Goal: Task Accomplishment & Management: Manage account settings

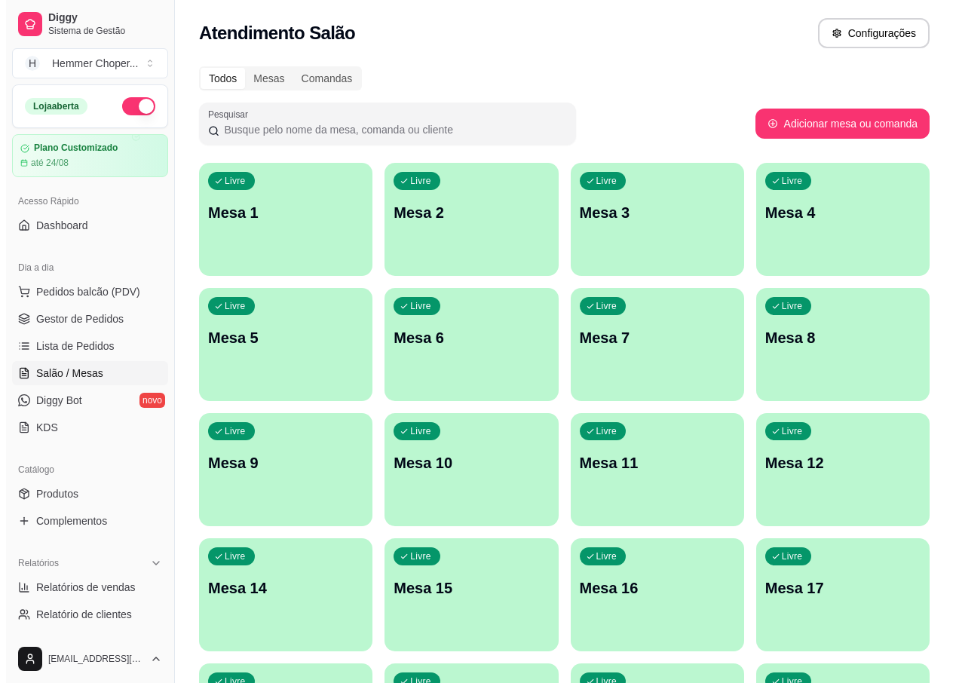
scroll to position [25, 0]
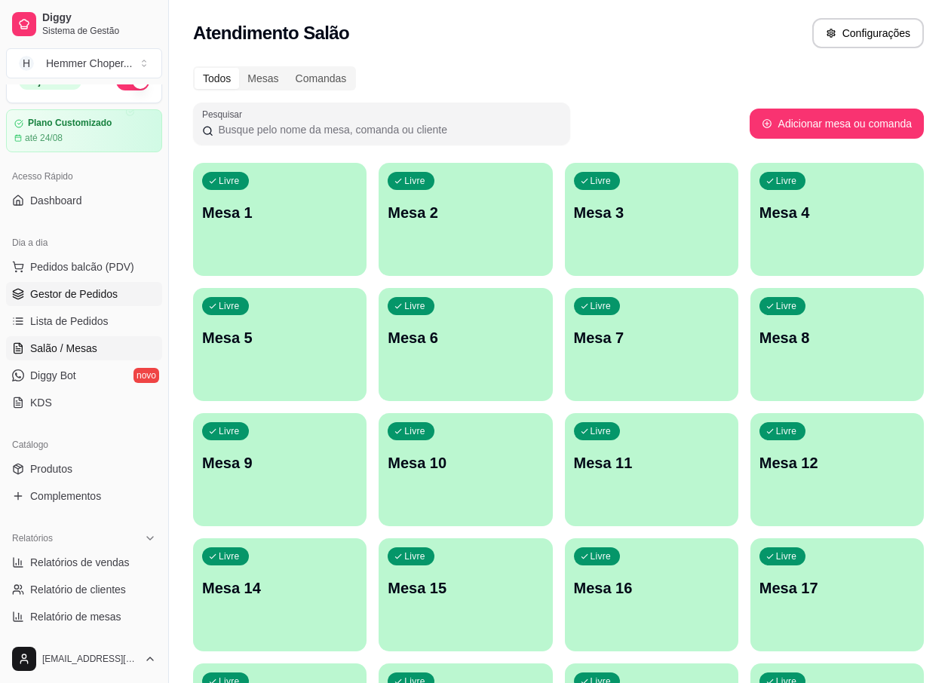
click at [76, 293] on span "Gestor de Pedidos" at bounding box center [73, 293] width 87 height 15
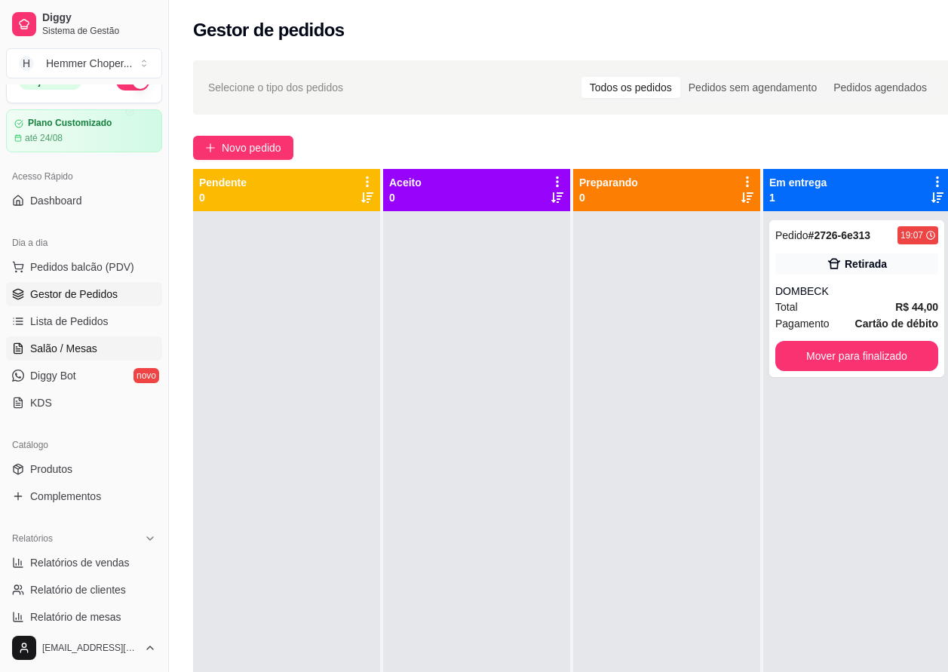
click at [83, 348] on span "Salão / Mesas" at bounding box center [63, 348] width 67 height 15
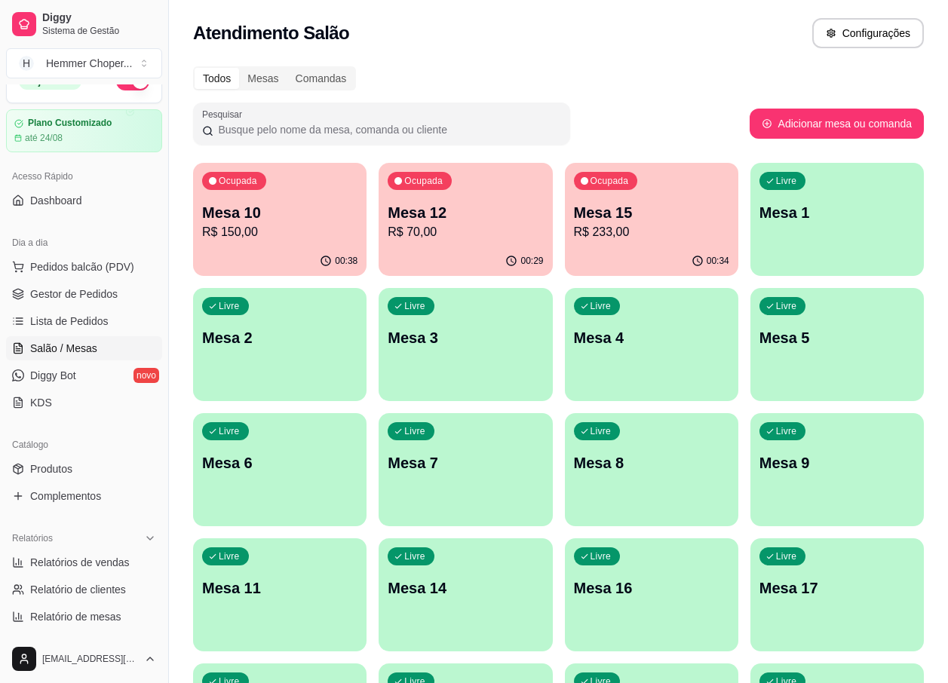
click at [271, 228] on p "R$ 150,00" at bounding box center [279, 232] width 155 height 18
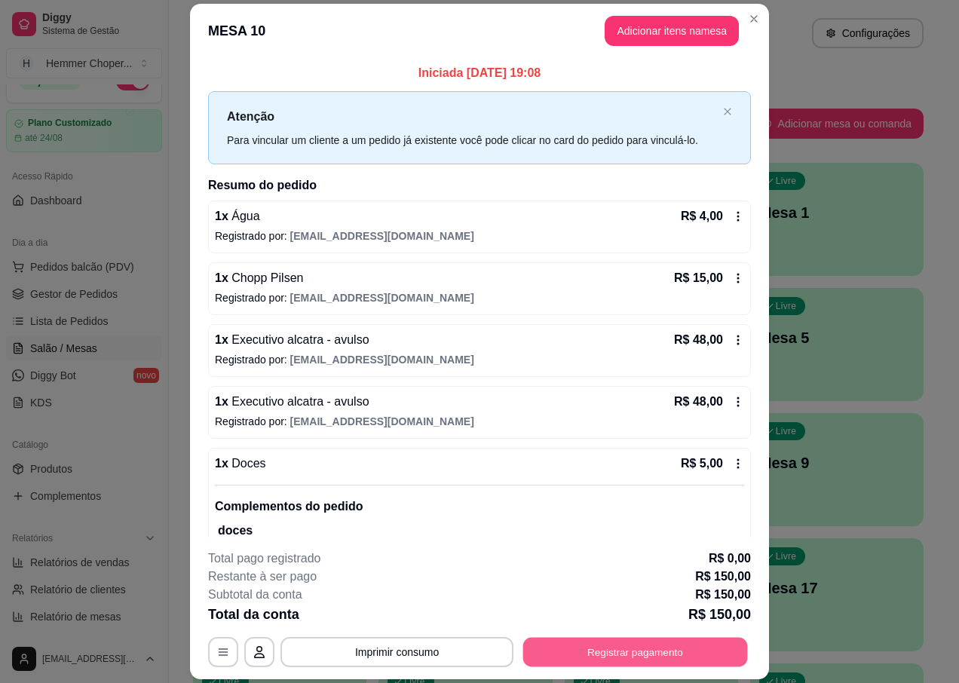
click at [611, 648] on button "Registrar pagamento" at bounding box center [635, 652] width 225 height 29
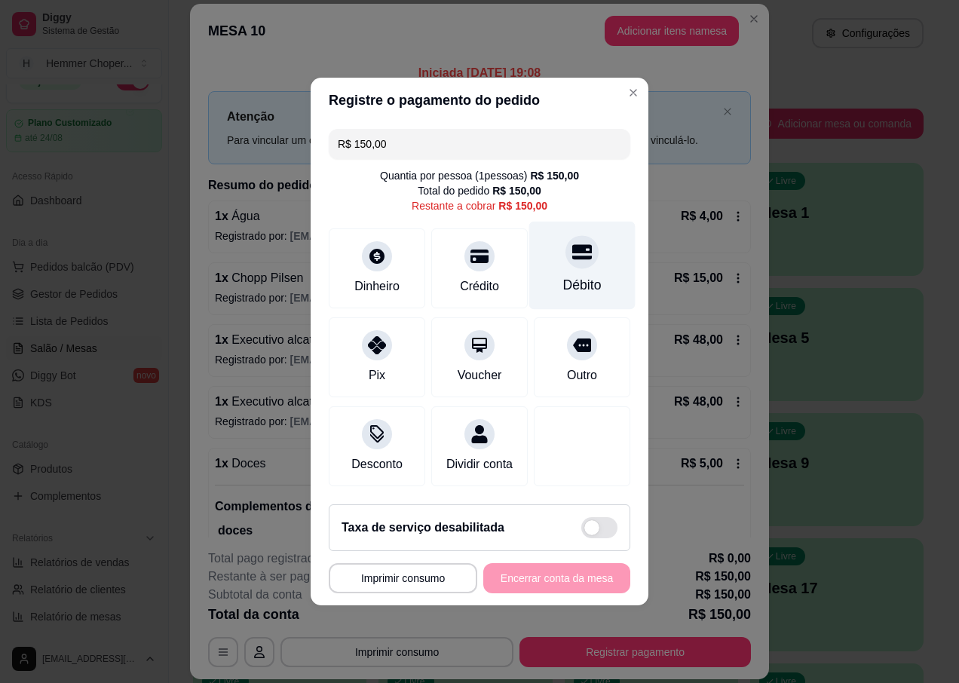
click at [575, 250] on icon at bounding box center [582, 252] width 20 height 15
type input "R$ 0,00"
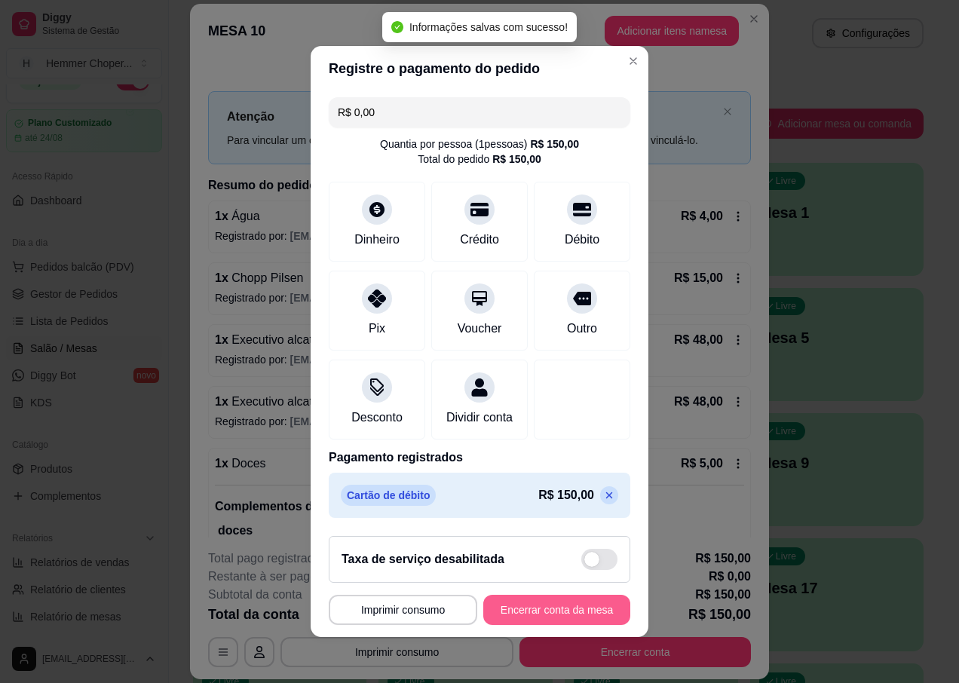
click at [524, 625] on button "Encerrar conta da mesa" at bounding box center [556, 610] width 147 height 30
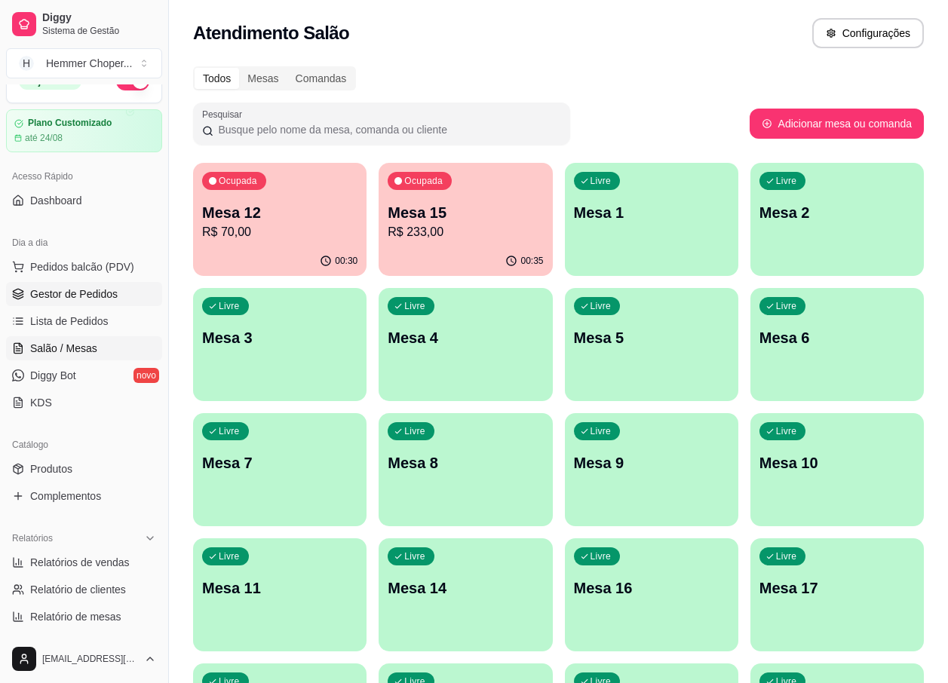
click at [81, 299] on span "Gestor de Pedidos" at bounding box center [73, 293] width 87 height 15
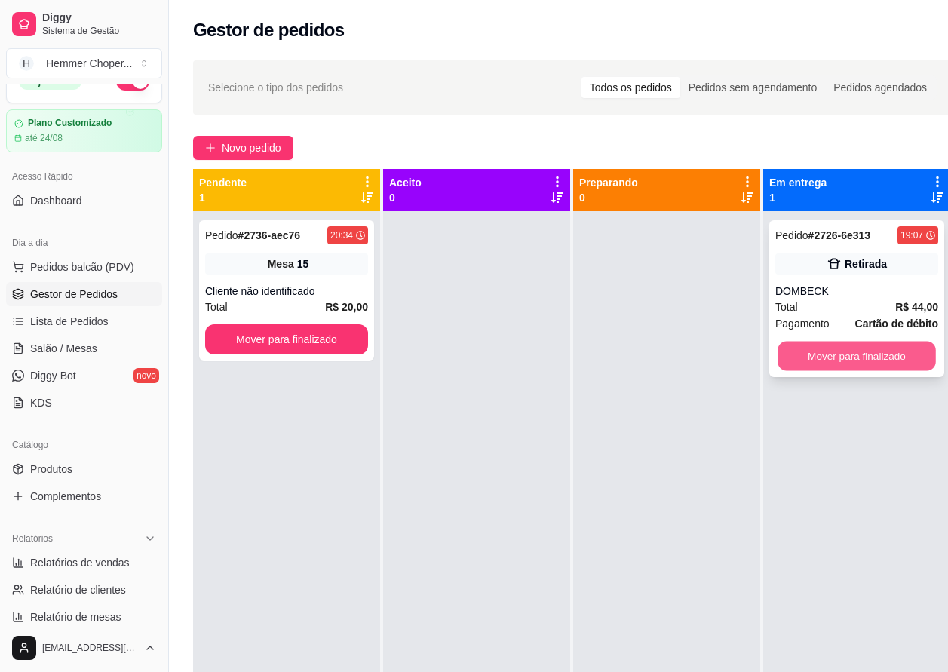
click at [824, 348] on button "Mover para finalizado" at bounding box center [856, 356] width 158 height 29
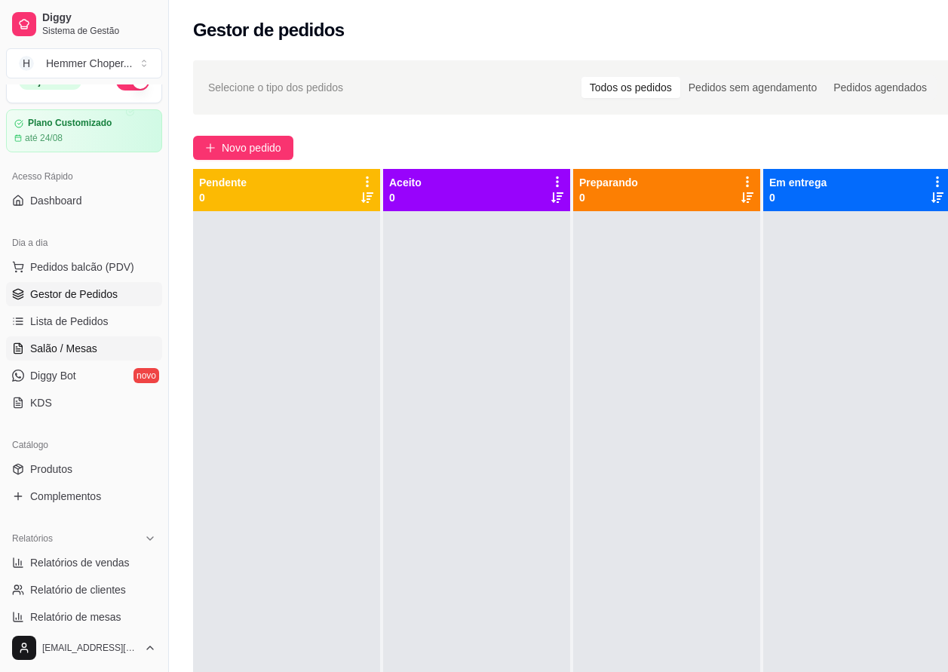
click at [59, 349] on span "Salão / Mesas" at bounding box center [63, 348] width 67 height 15
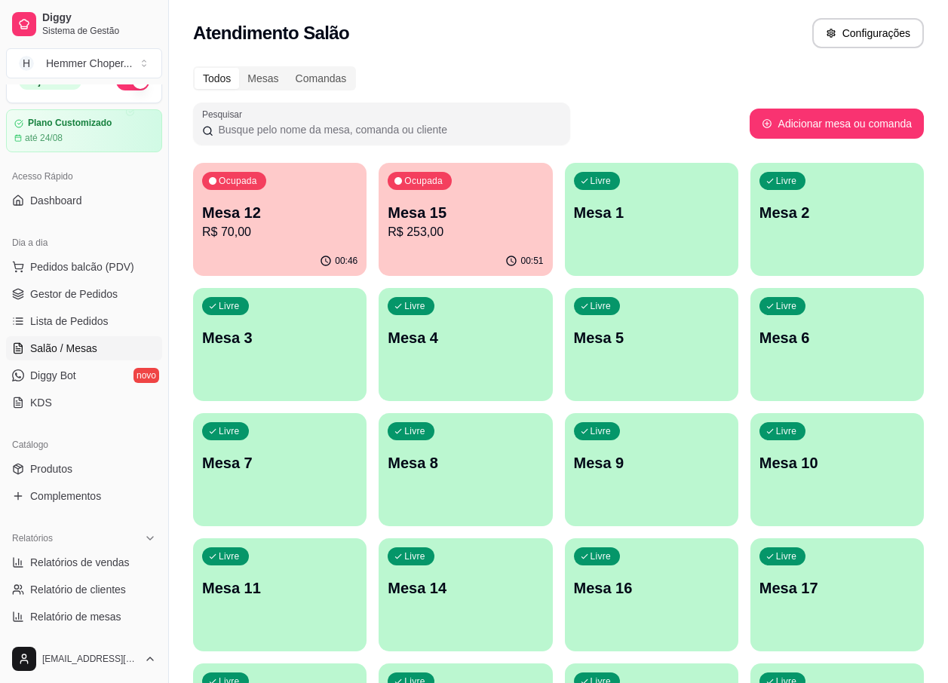
click at [290, 201] on div "Ocupada Mesa 12 R$ 70,00" at bounding box center [279, 205] width 173 height 84
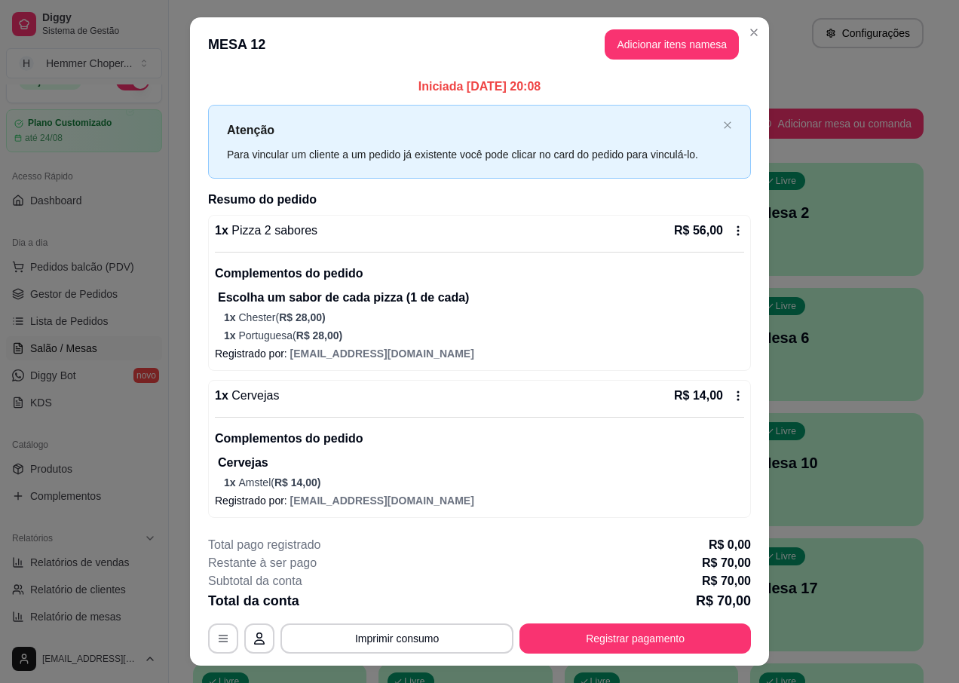
scroll to position [31, 0]
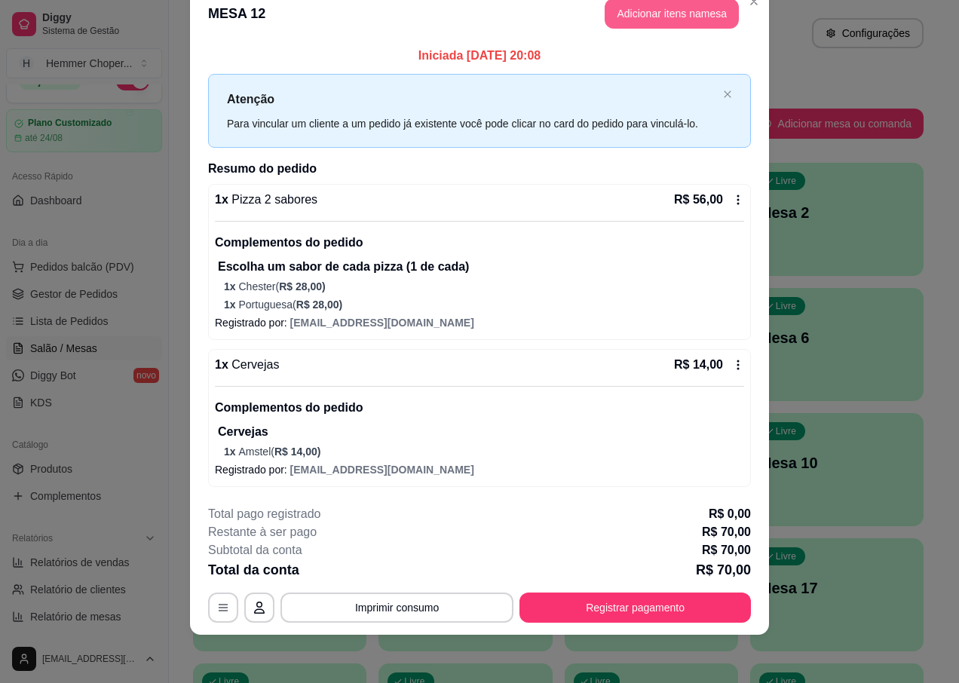
click at [663, 8] on button "Adicionar itens na mesa" at bounding box center [672, 13] width 134 height 30
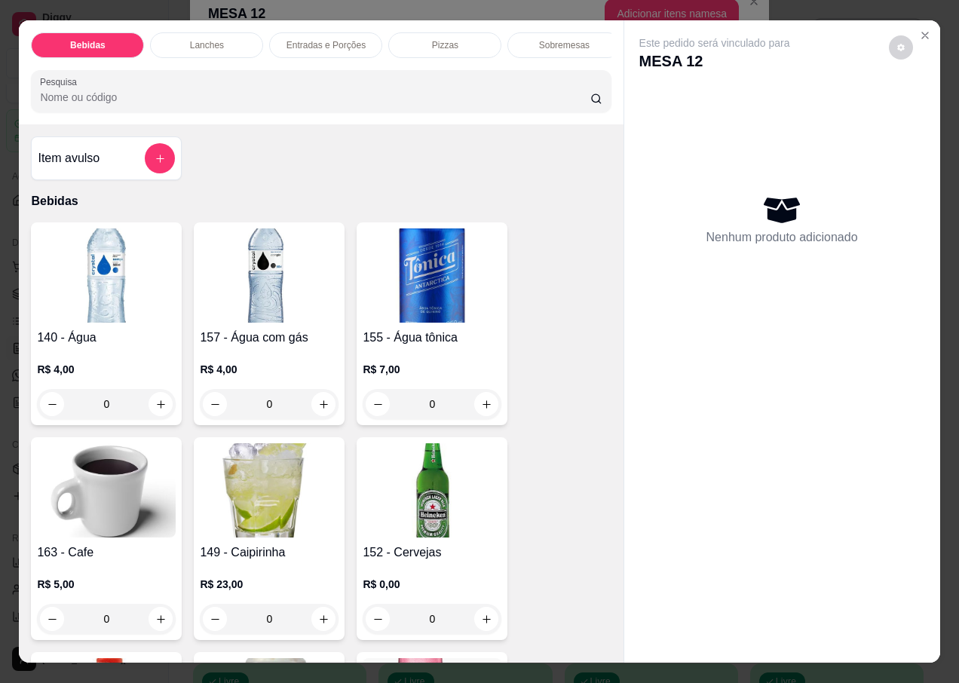
scroll to position [226, 0]
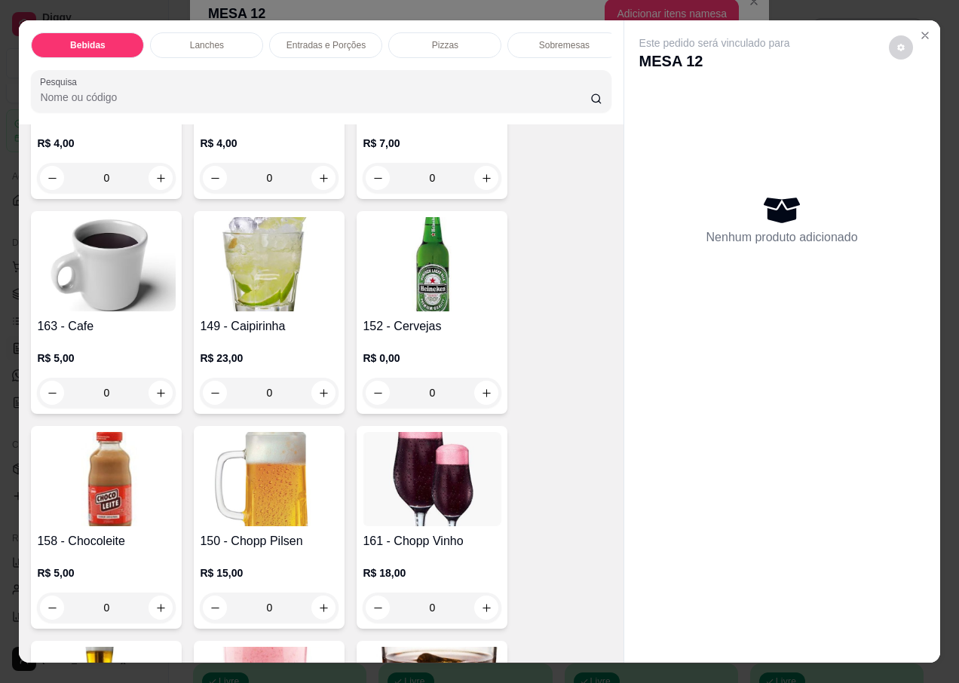
click at [430, 284] on img at bounding box center [432, 264] width 139 height 94
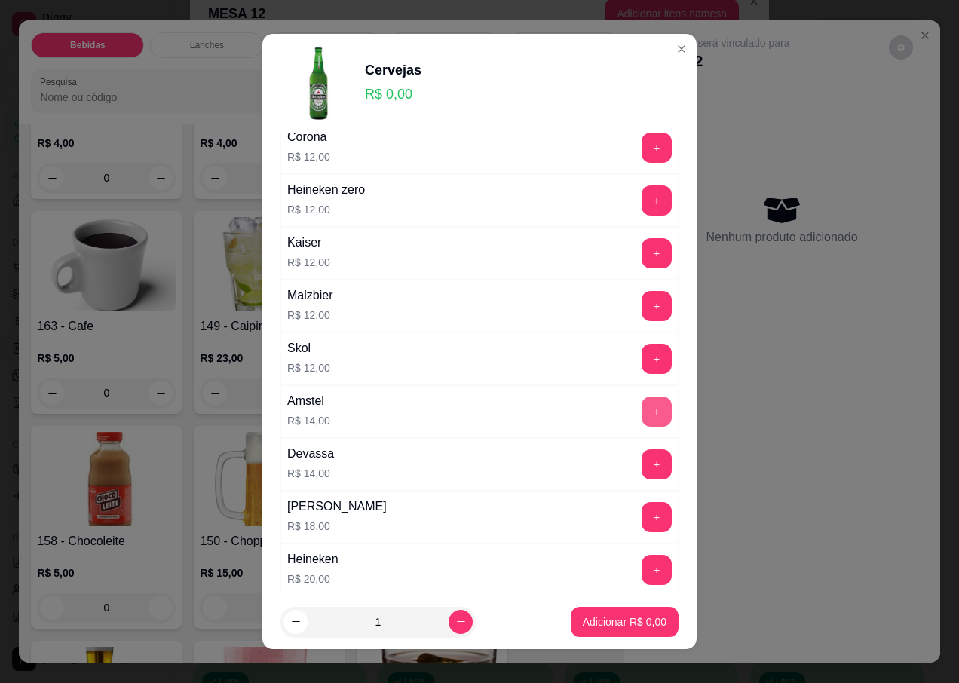
click at [642, 410] on button "+" at bounding box center [657, 412] width 30 height 30
click at [578, 625] on p "Adicionar R$ 14,00" at bounding box center [621, 621] width 87 height 14
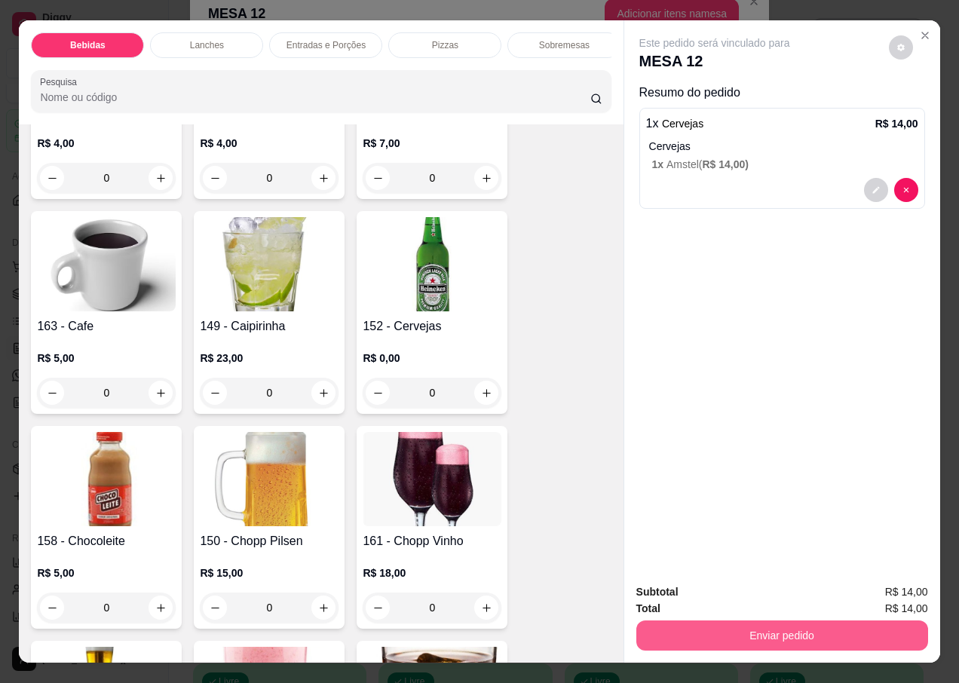
click at [665, 636] on button "Enviar pedido" at bounding box center [782, 635] width 292 height 30
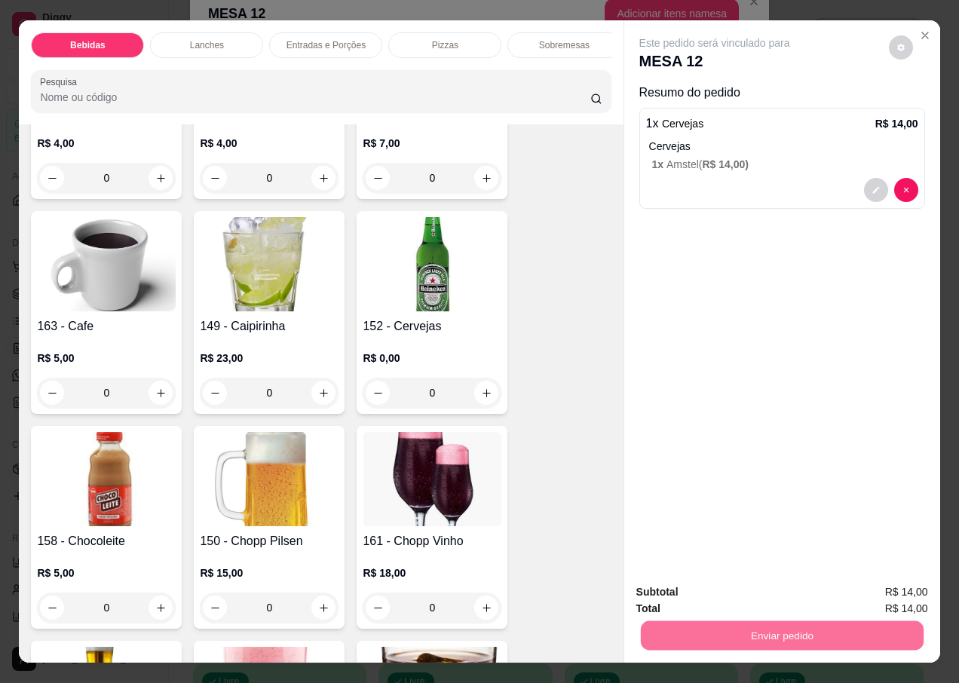
click at [675, 589] on button "Não registrar e enviar pedido" at bounding box center [732, 592] width 157 height 29
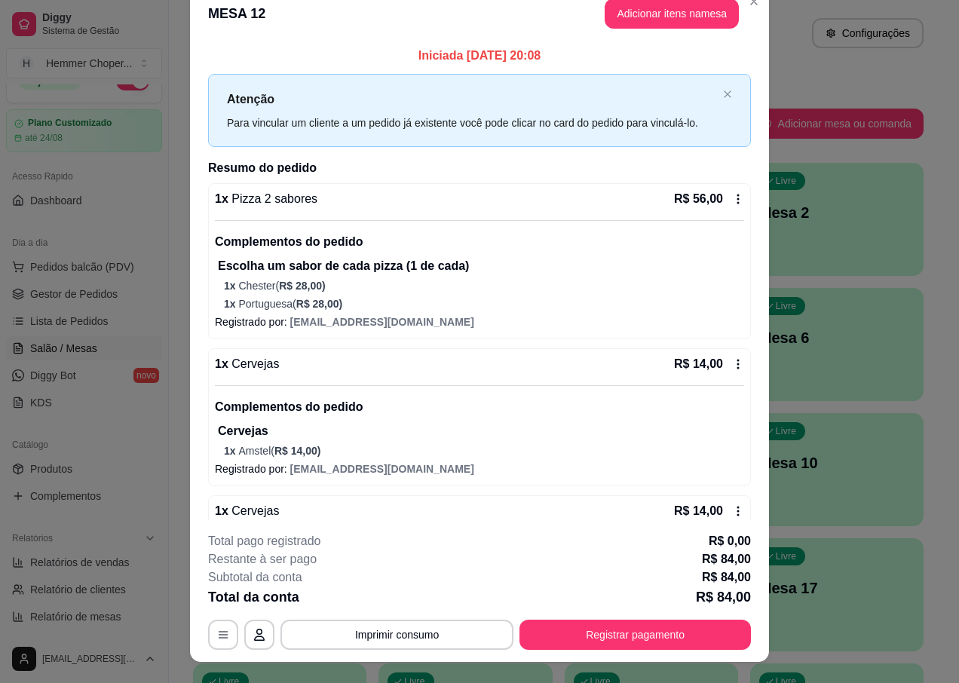
scroll to position [0, 0]
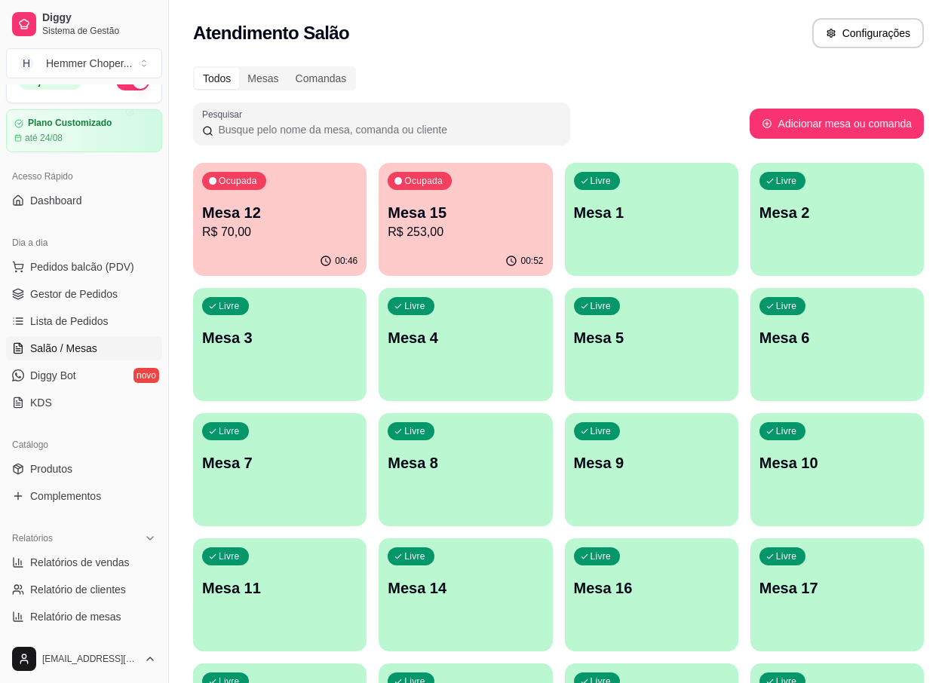
click at [459, 247] on div "00:52" at bounding box center [464, 261] width 173 height 29
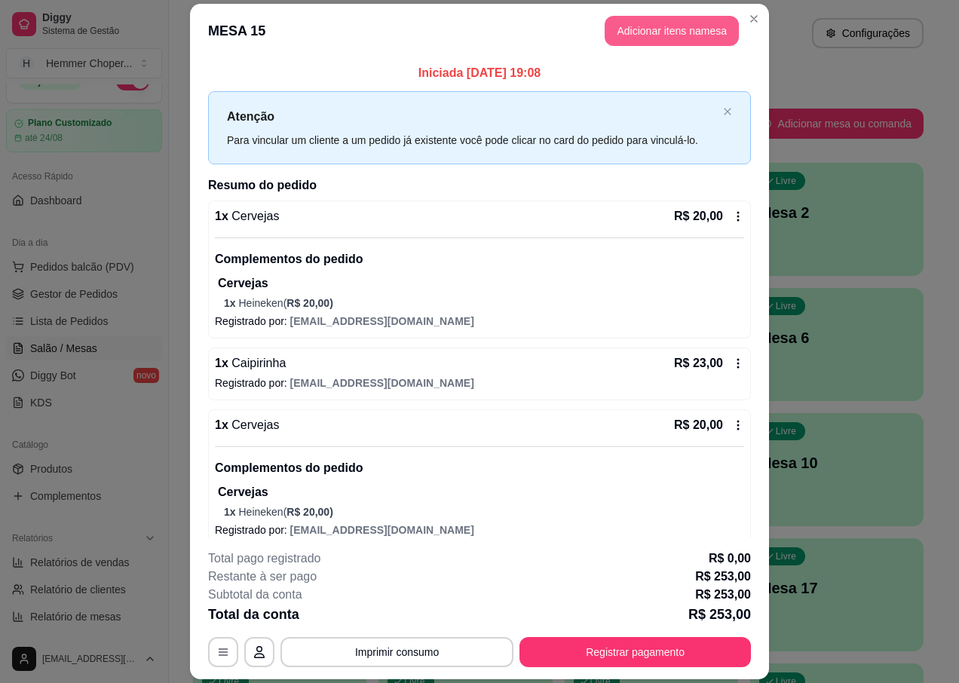
click at [655, 22] on button "Adicionar itens na mesa" at bounding box center [672, 31] width 134 height 30
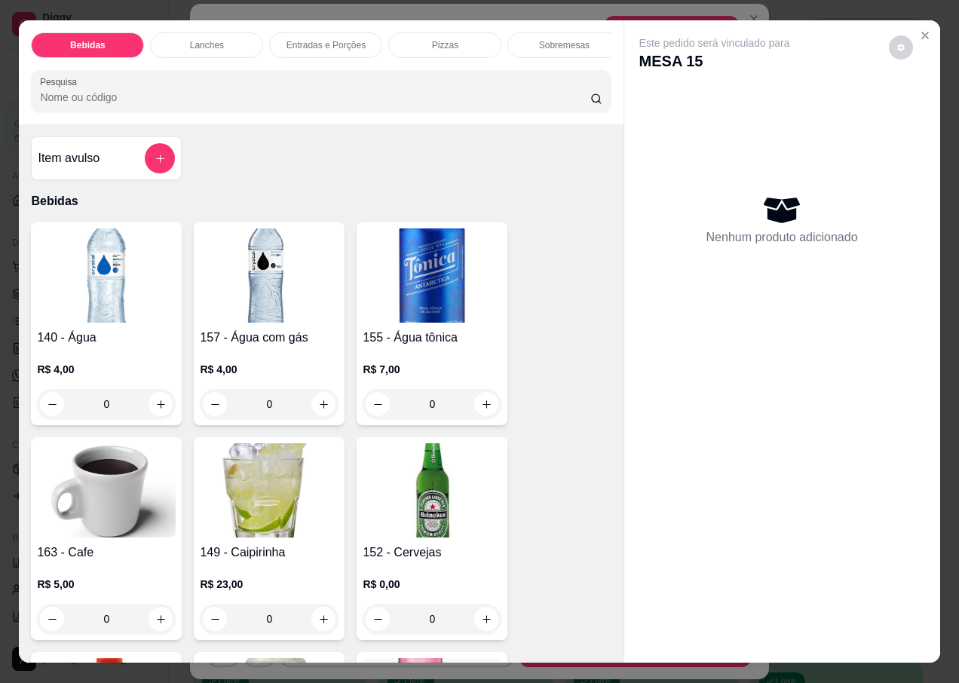
click at [429, 497] on img at bounding box center [432, 490] width 139 height 94
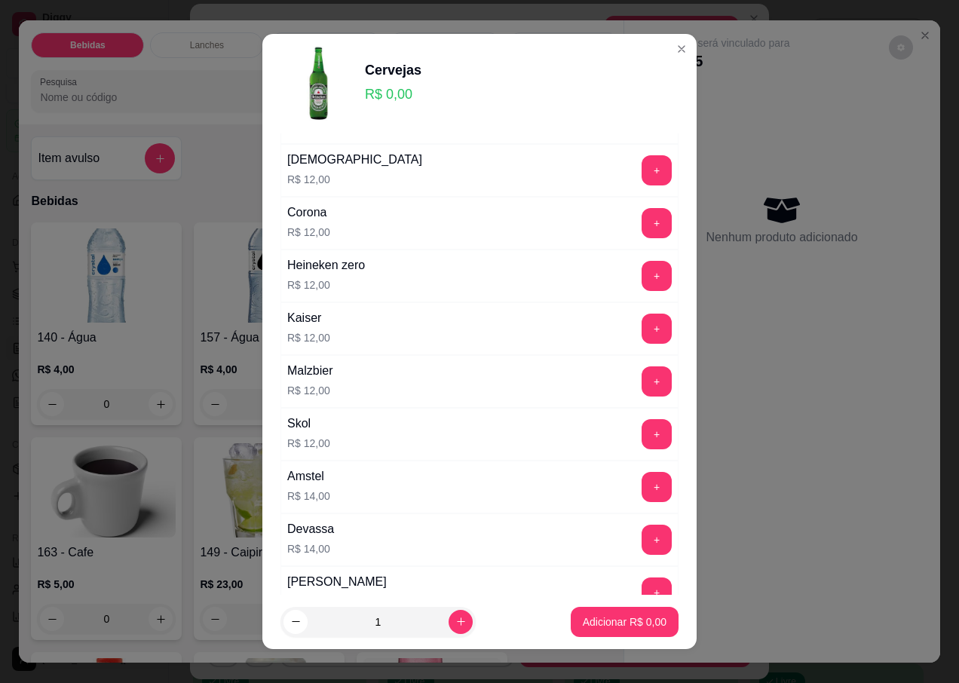
scroll to position [452, 0]
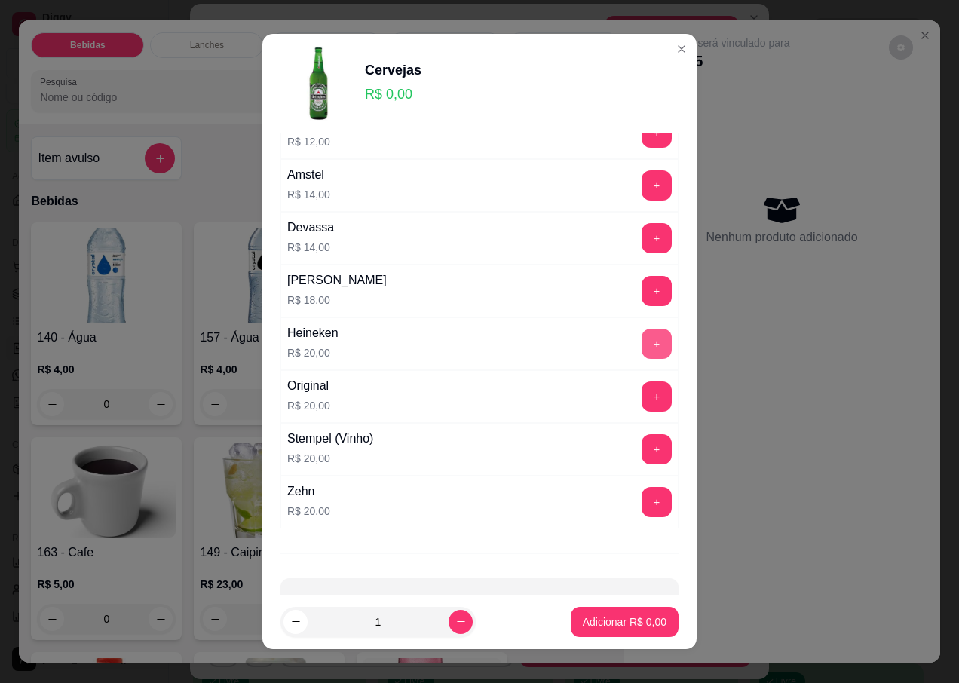
click at [642, 345] on button "+" at bounding box center [657, 344] width 30 height 30
click at [577, 625] on p "Adicionar R$ 20,00" at bounding box center [622, 621] width 90 height 15
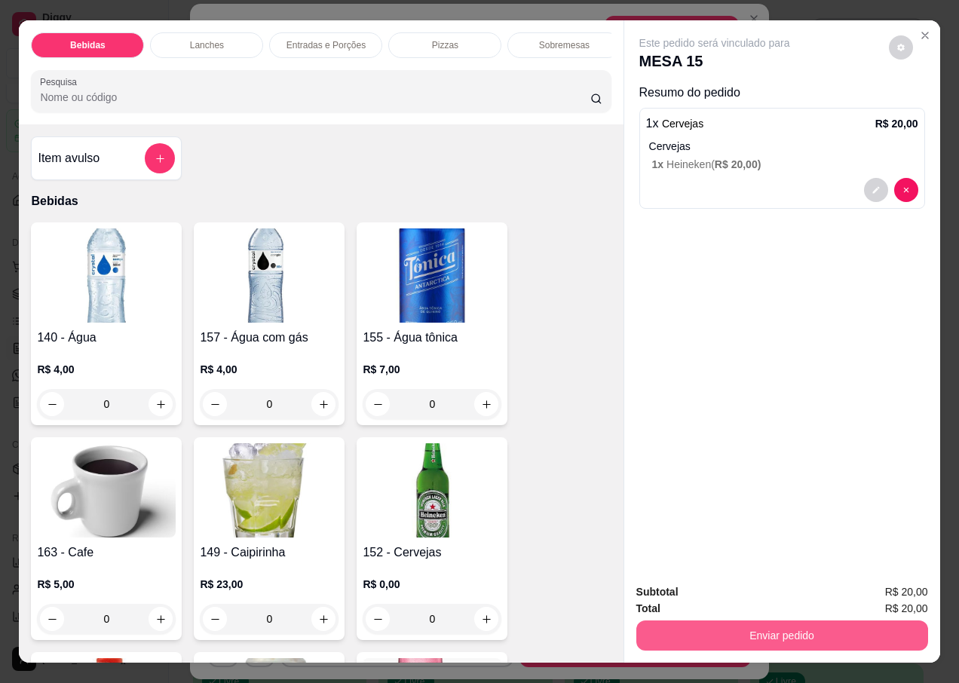
click at [650, 629] on button "Enviar pedido" at bounding box center [782, 635] width 292 height 30
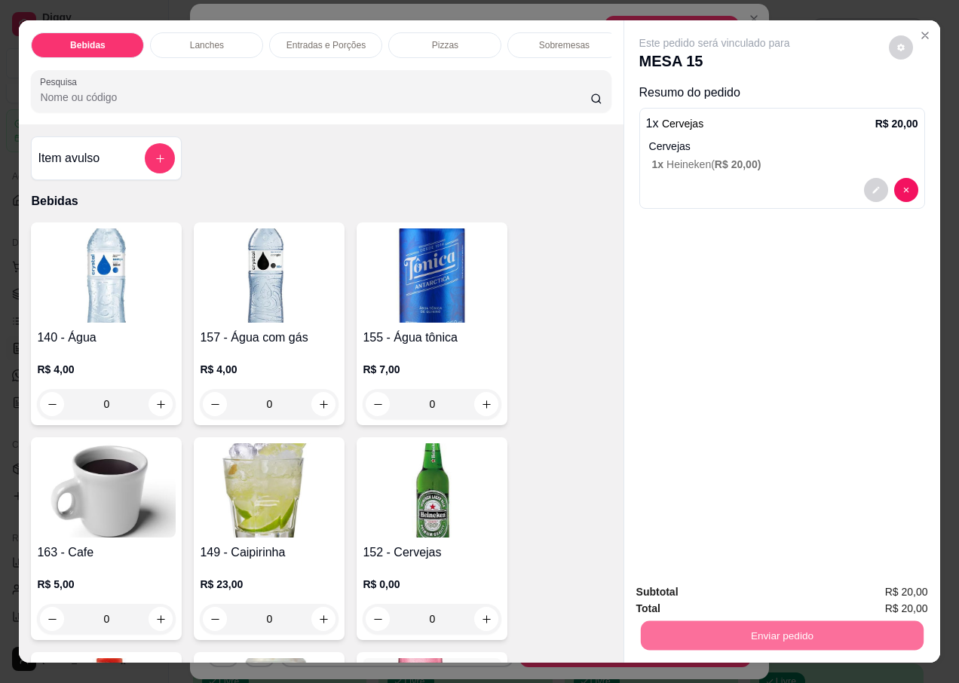
click at [702, 589] on button "Não registrar e enviar pedido" at bounding box center [732, 592] width 152 height 28
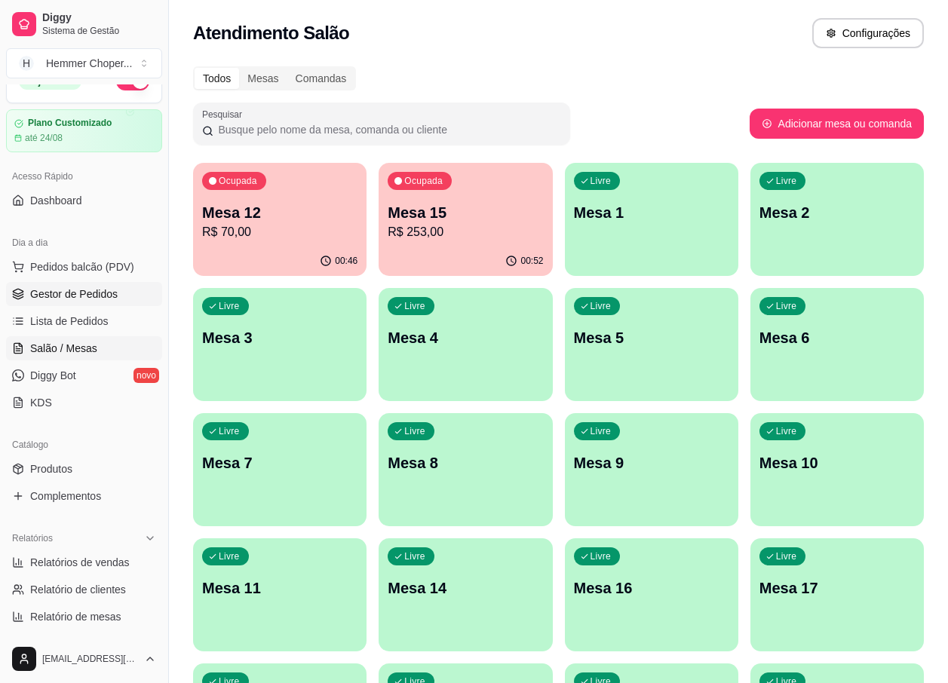
click at [85, 299] on span "Gestor de Pedidos" at bounding box center [73, 293] width 87 height 15
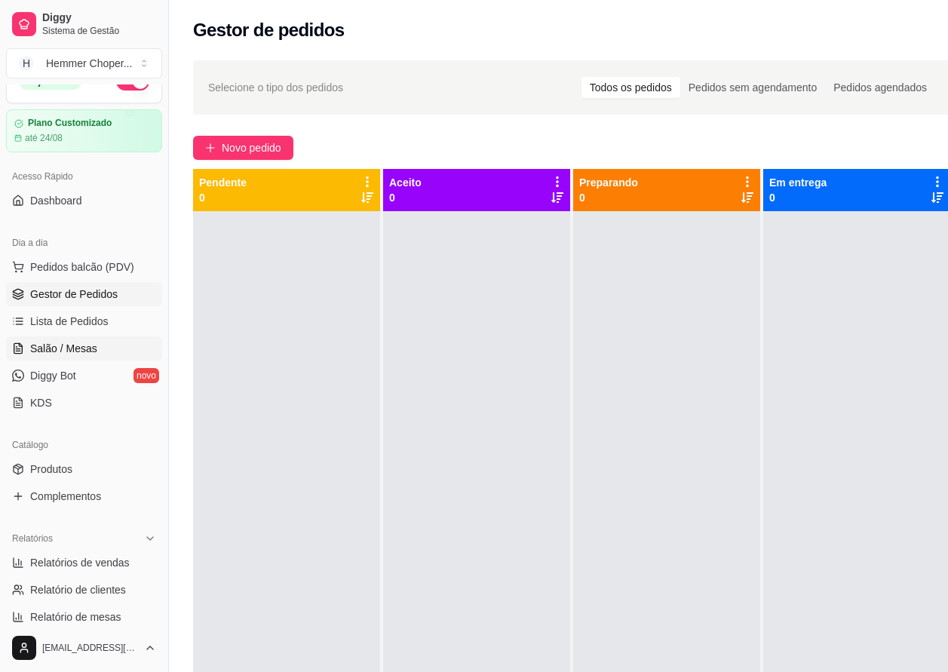
click at [61, 348] on span "Salão / Mesas" at bounding box center [63, 348] width 67 height 15
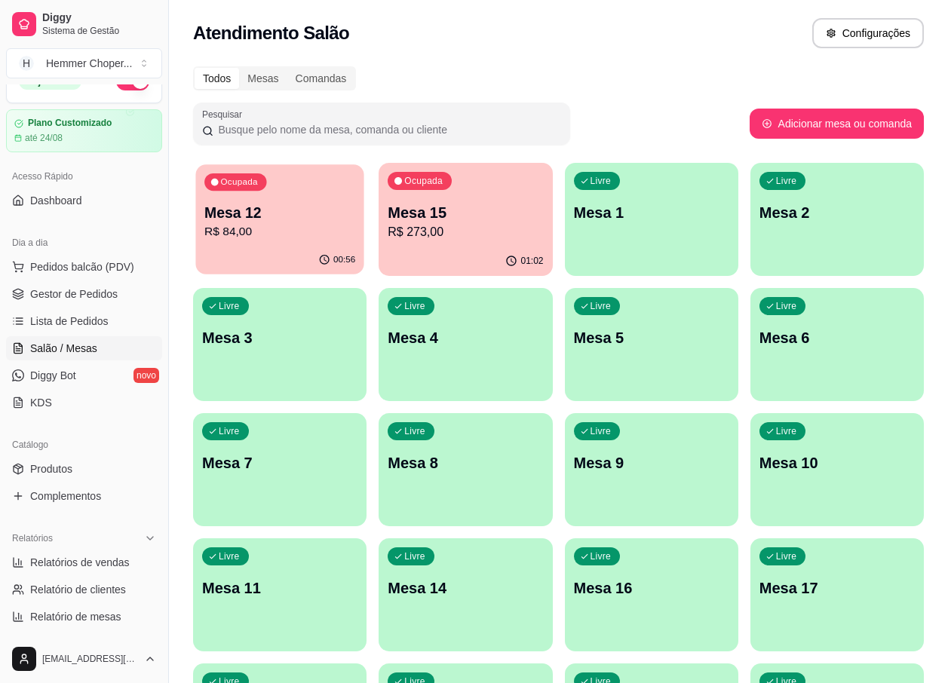
click at [287, 239] on p "R$ 84,00" at bounding box center [279, 231] width 151 height 17
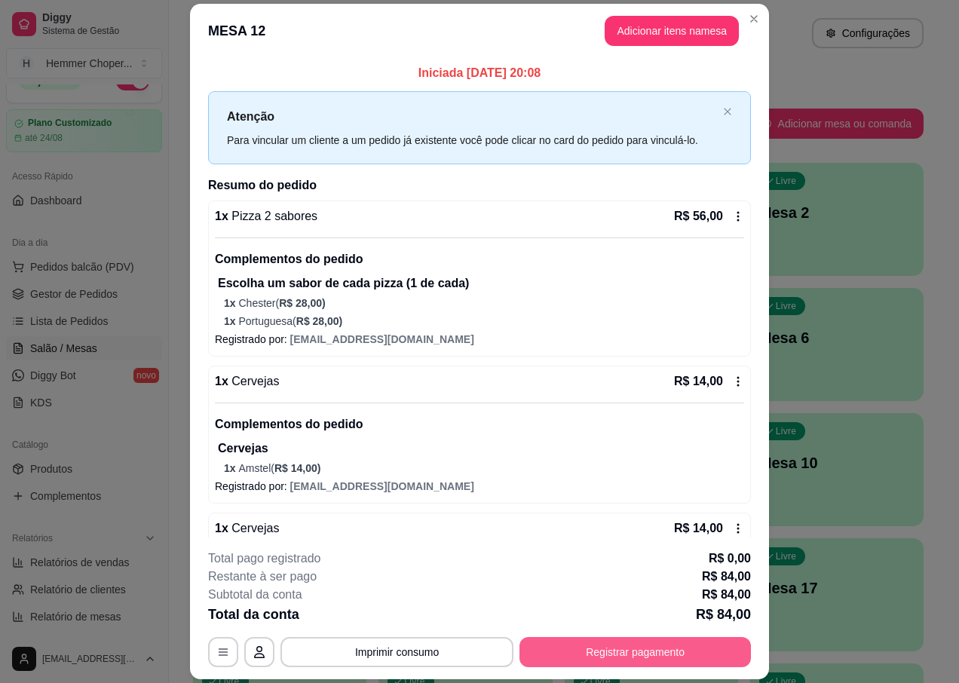
click at [578, 650] on button "Registrar pagamento" at bounding box center [634, 652] width 231 height 30
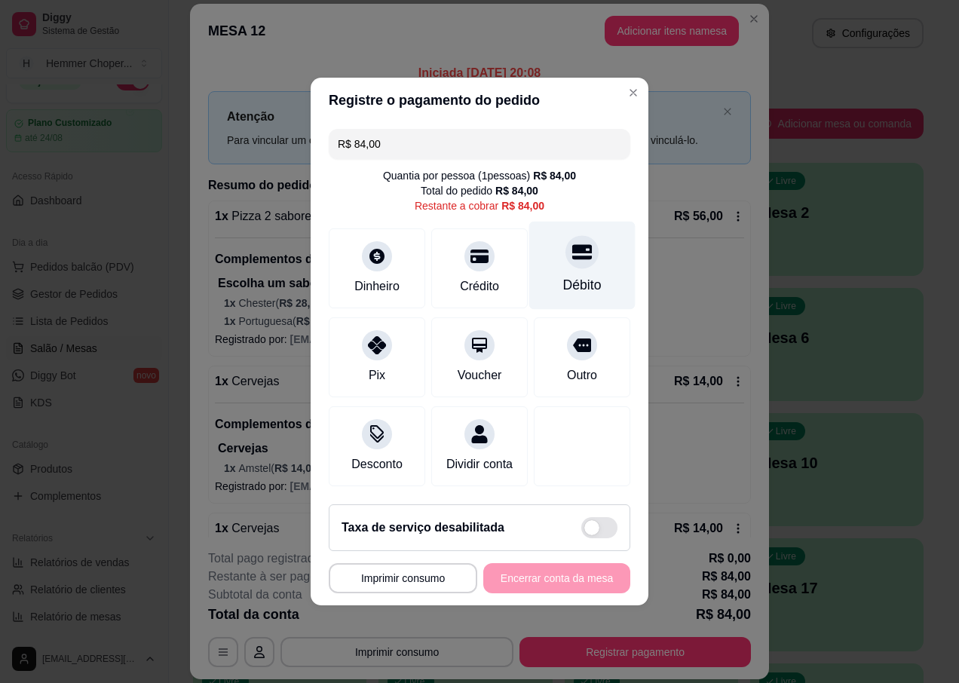
click at [570, 261] on div "Débito" at bounding box center [582, 266] width 106 height 88
type input "R$ 0,00"
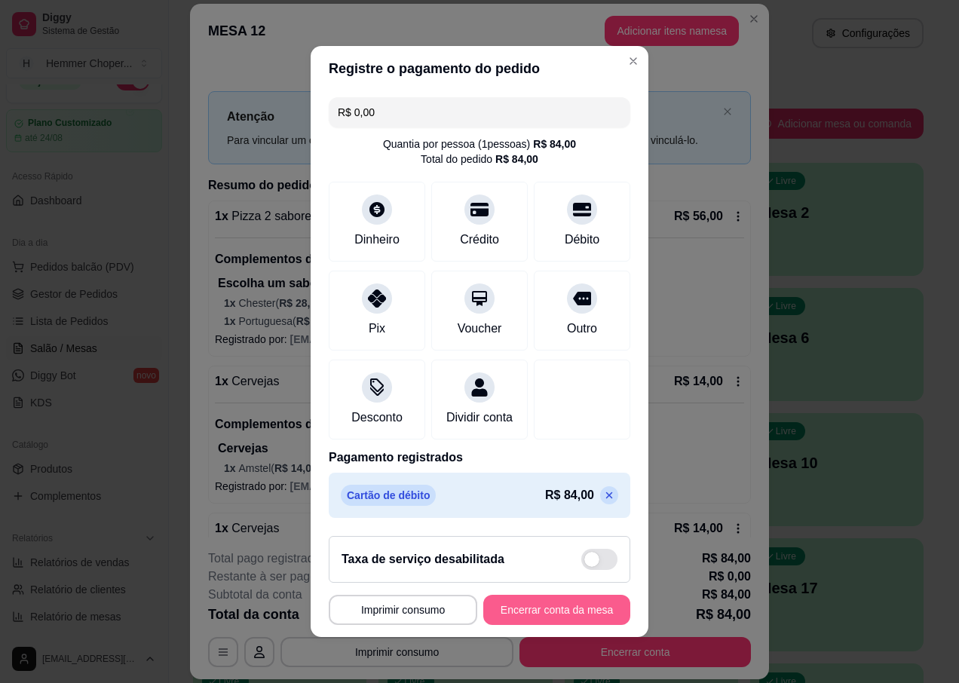
click at [574, 623] on button "Encerrar conta da mesa" at bounding box center [556, 610] width 147 height 30
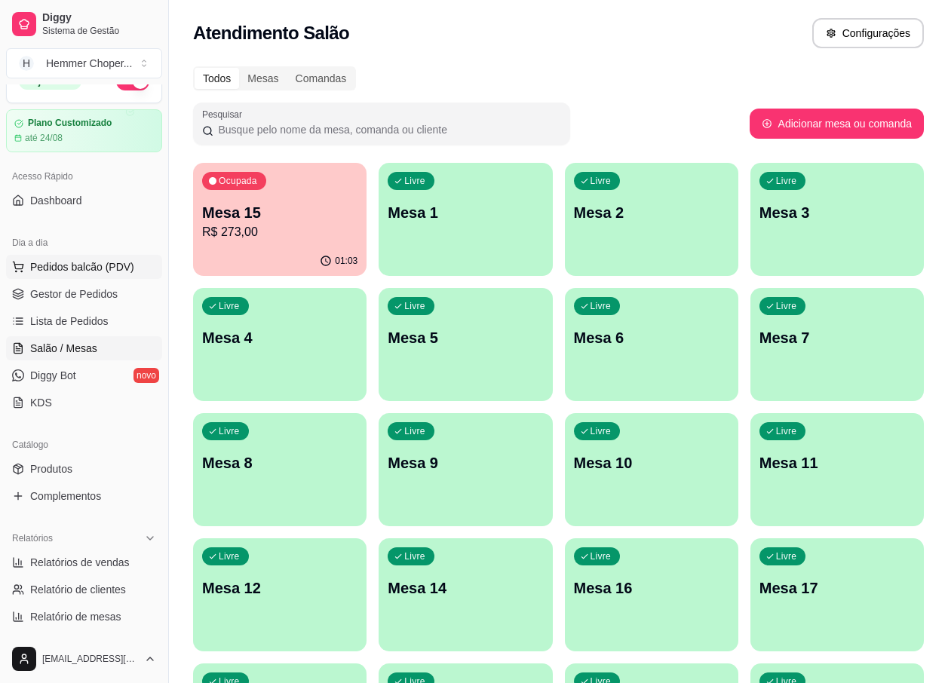
click at [66, 273] on span "Pedidos balcão (PDV)" at bounding box center [82, 266] width 104 height 15
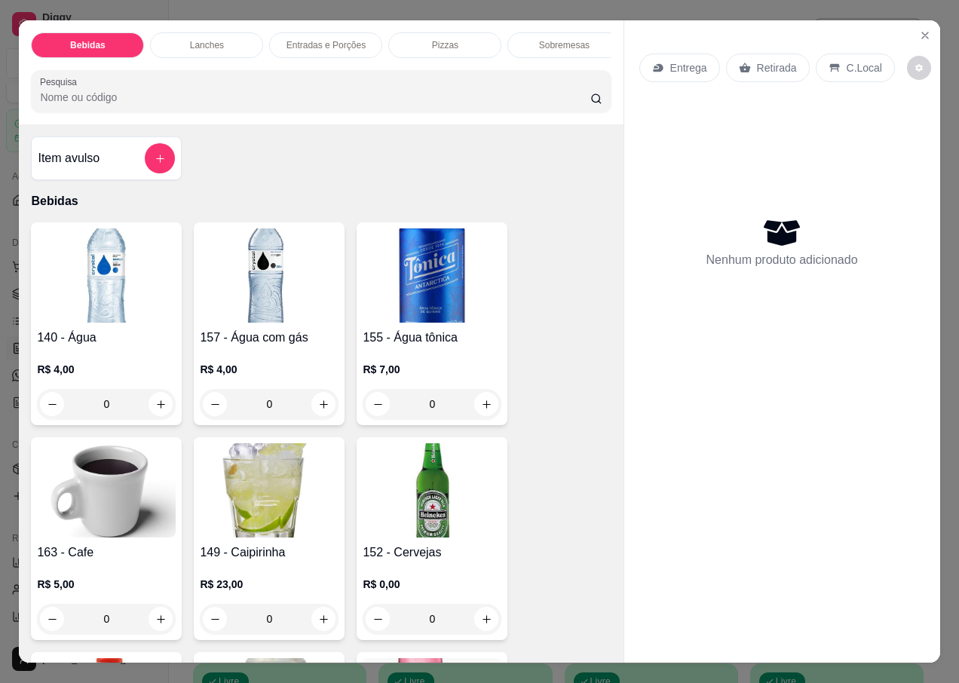
click at [758, 60] on p "Retirada" at bounding box center [777, 67] width 40 height 15
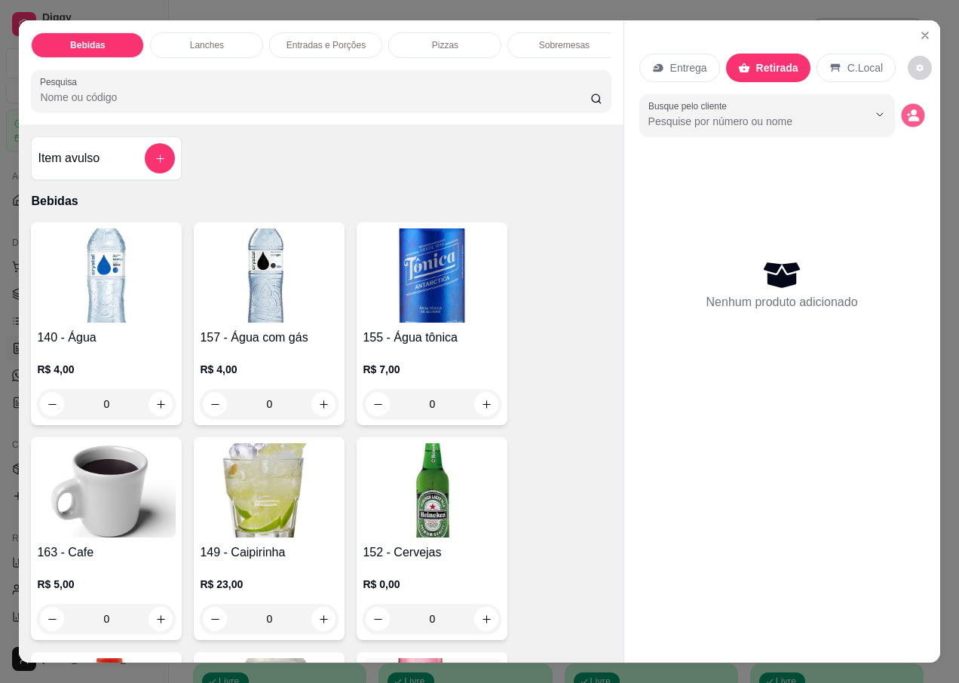
click at [906, 112] on icon "decrease-product-quantity" at bounding box center [912, 115] width 13 height 13
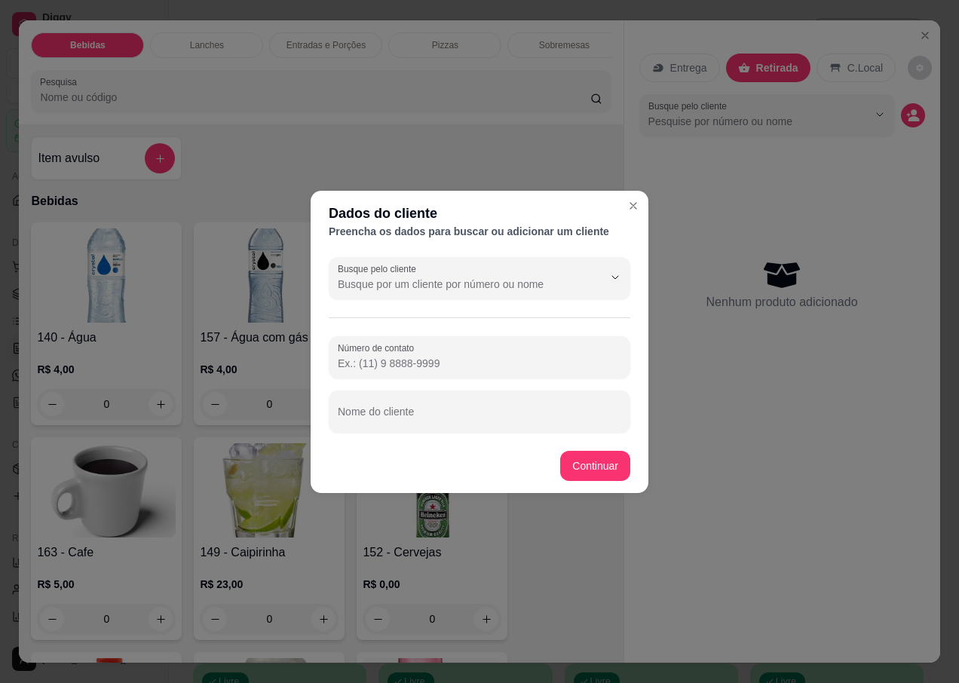
click at [418, 434] on div "Busque pelo cliente Número de contato Nome do cliente" at bounding box center [480, 345] width 338 height 188
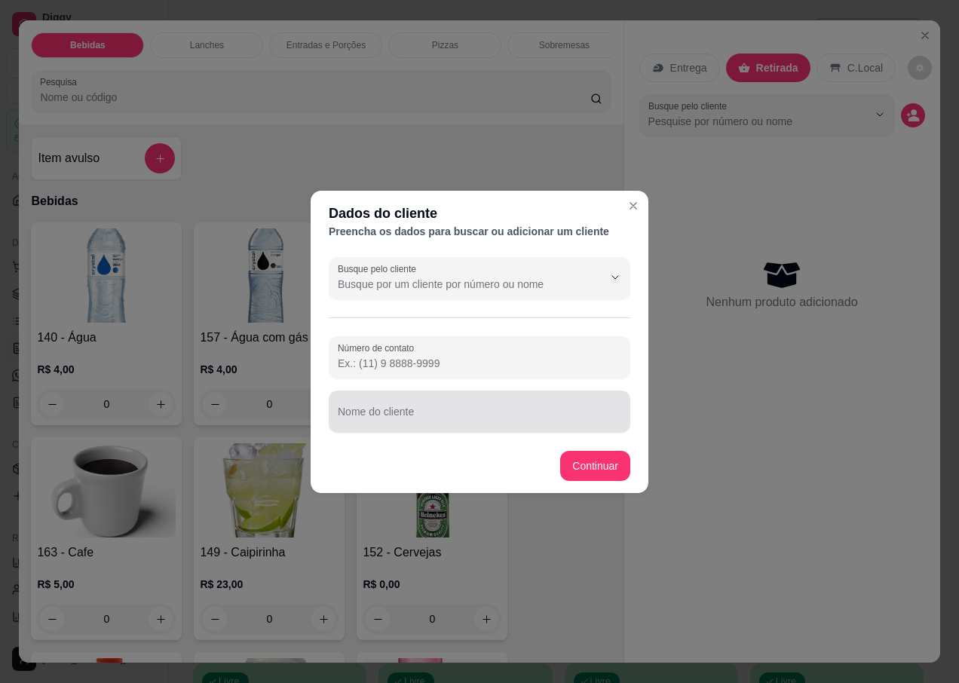
click at [415, 419] on input "Nome do cliente" at bounding box center [479, 417] width 283 height 15
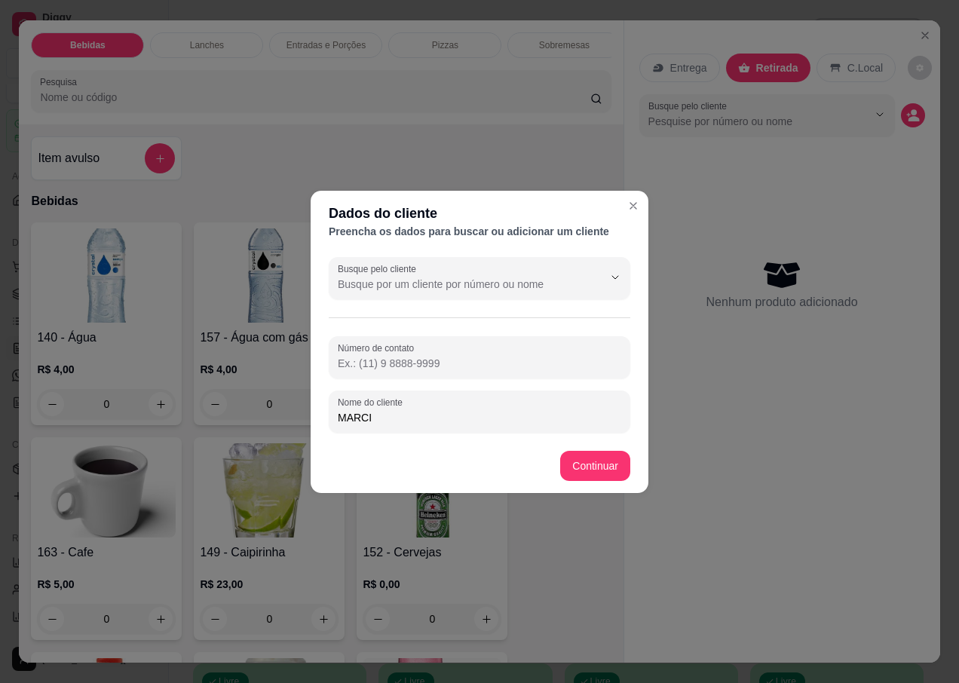
type input "MARCIO"
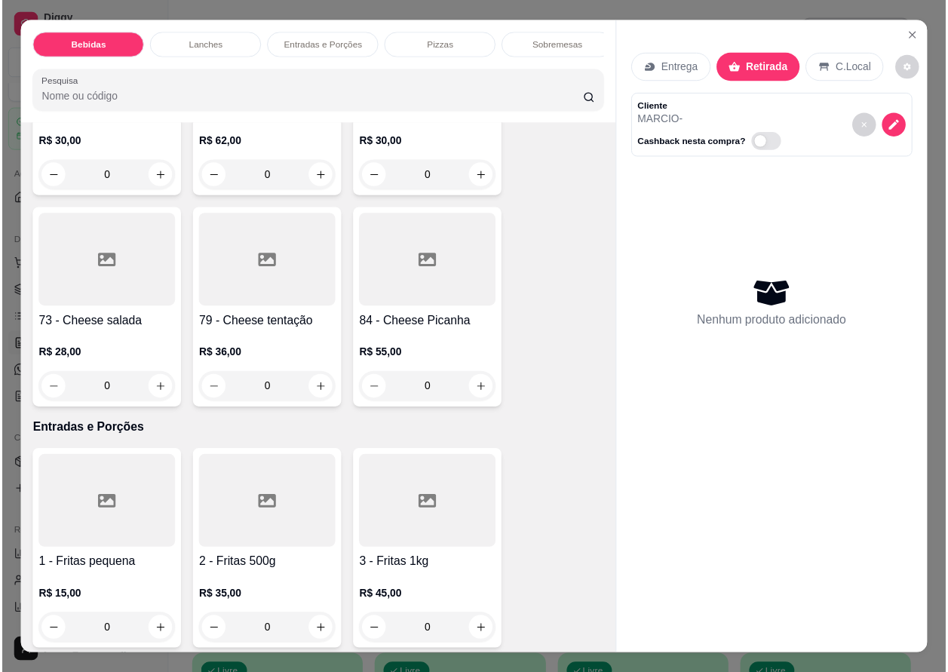
scroll to position [3393, 0]
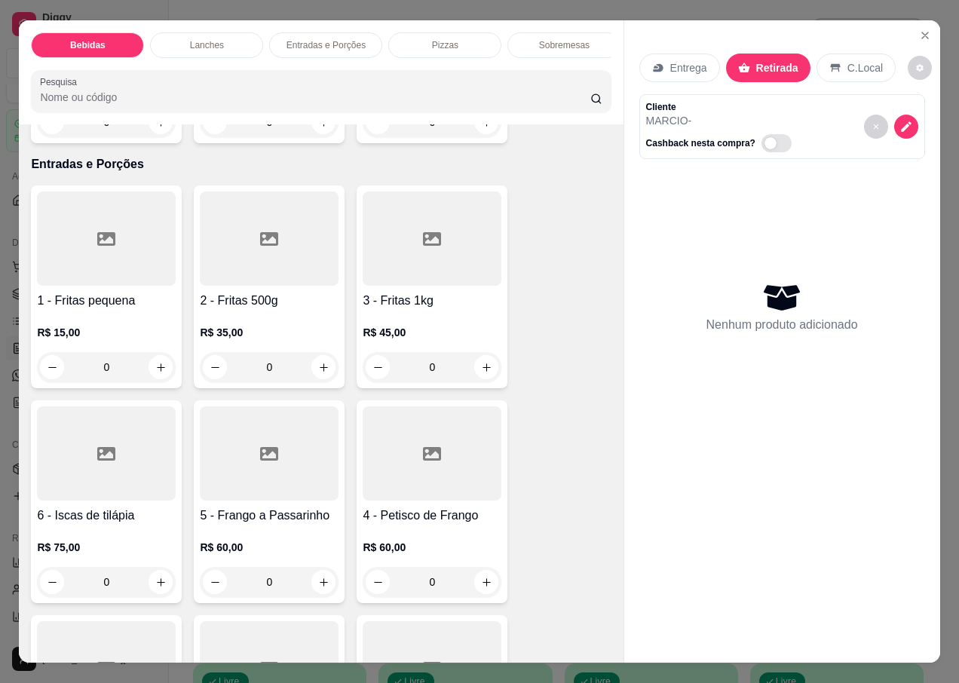
click at [391, 310] on div "R$ 45,00 0" at bounding box center [432, 346] width 139 height 72
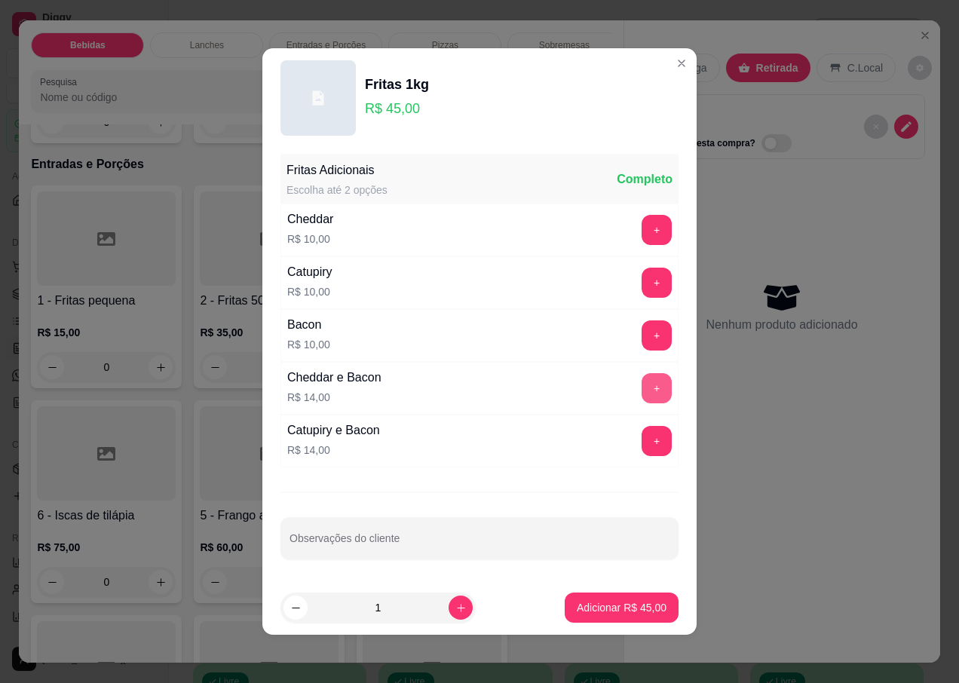
click at [645, 389] on button "+" at bounding box center [657, 388] width 30 height 30
click at [583, 605] on p "Adicionar R$ 59,00" at bounding box center [622, 607] width 90 height 15
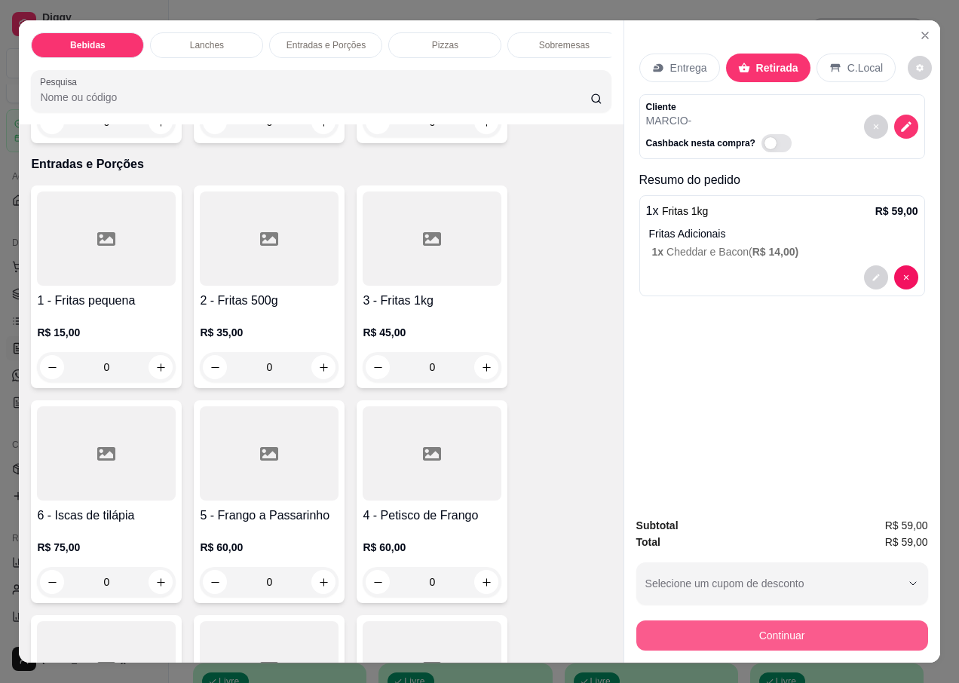
click at [654, 638] on button "Continuar" at bounding box center [782, 635] width 292 height 30
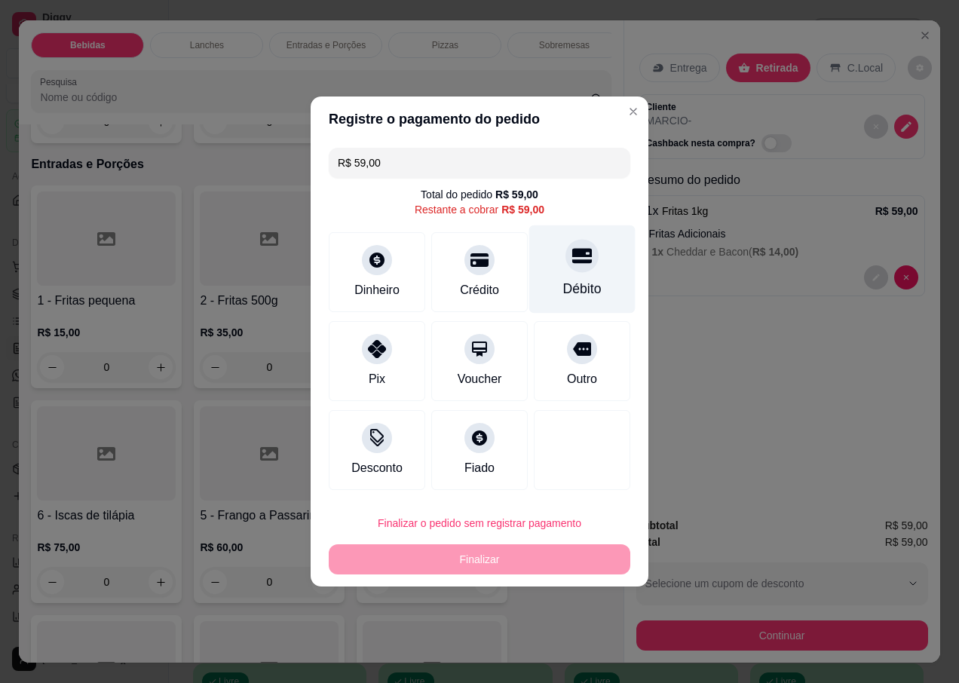
click at [568, 270] on div at bounding box center [581, 255] width 33 height 33
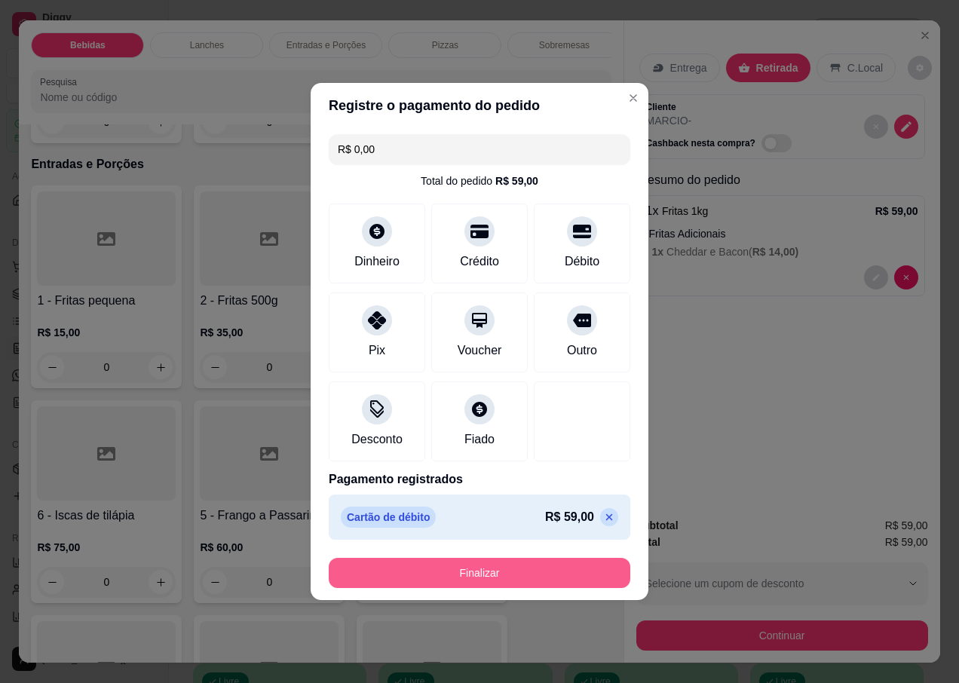
click at [488, 569] on button "Finalizar" at bounding box center [480, 573] width 302 height 30
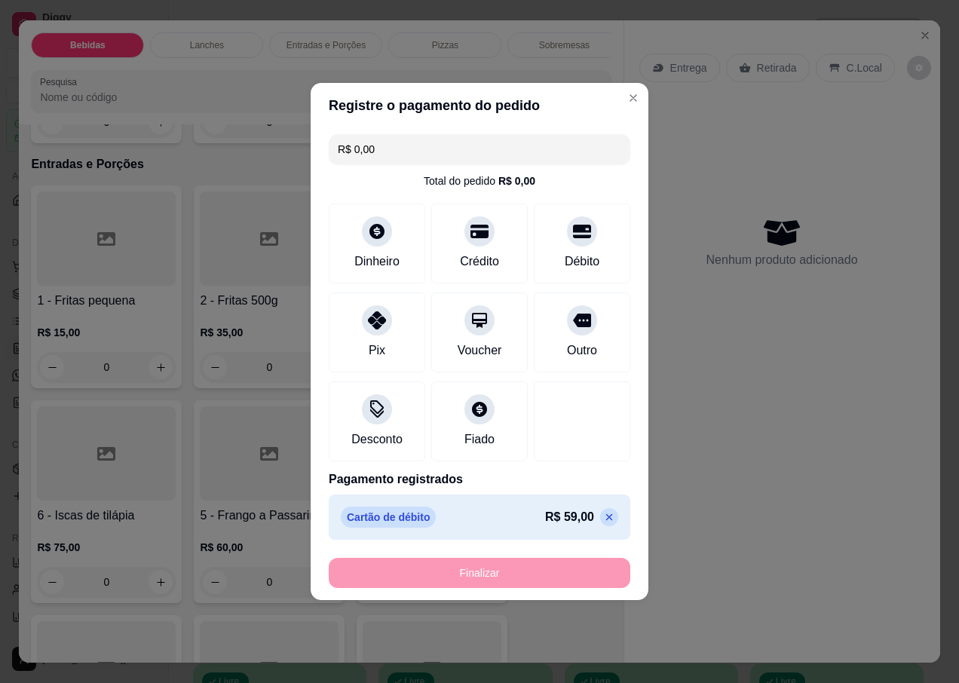
type input "-R$ 59,00"
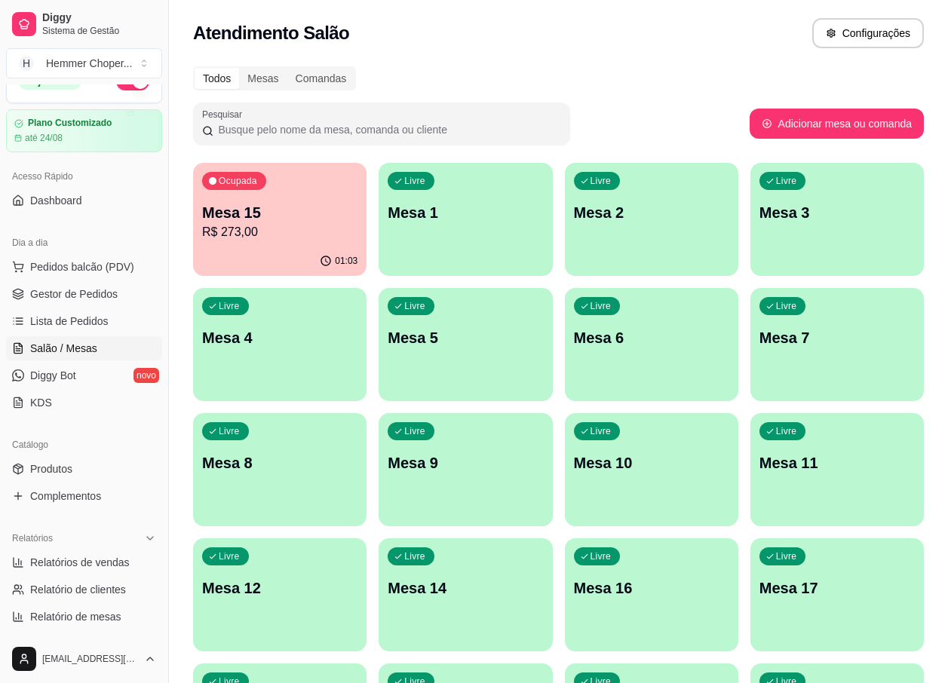
click at [297, 211] on p "Mesa 15" at bounding box center [279, 212] width 155 height 21
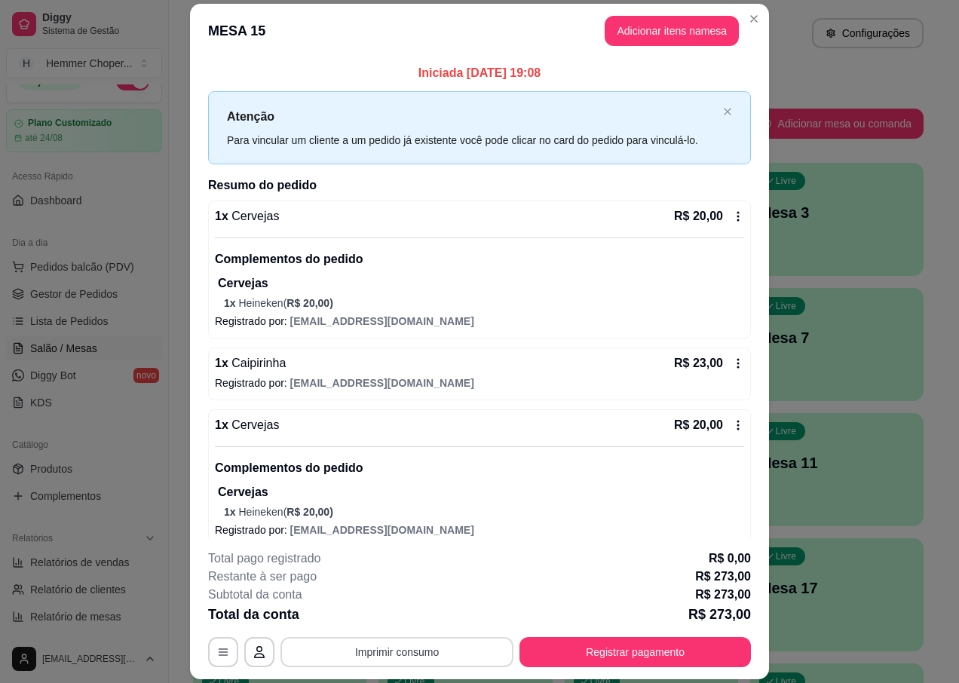
click at [392, 657] on button "Imprimir consumo" at bounding box center [396, 652] width 233 height 30
click at [397, 619] on button "IMPRESSORA" at bounding box center [396, 617] width 109 height 24
click at [585, 655] on button "Registrar pagamento" at bounding box center [635, 652] width 225 height 29
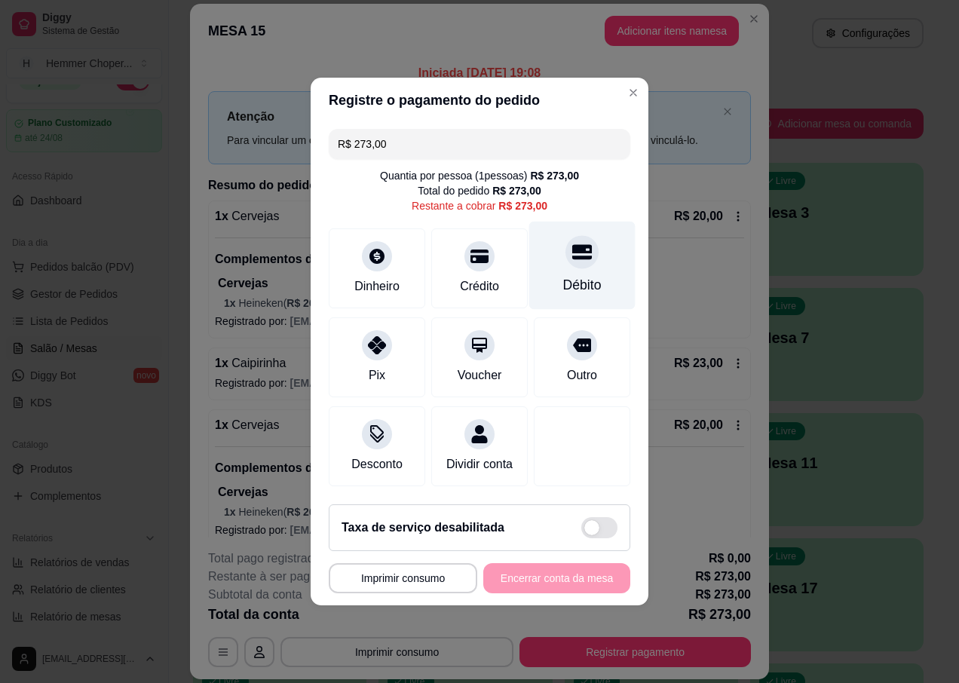
click at [576, 249] on icon at bounding box center [582, 252] width 20 height 15
type input "R$ 0,00"
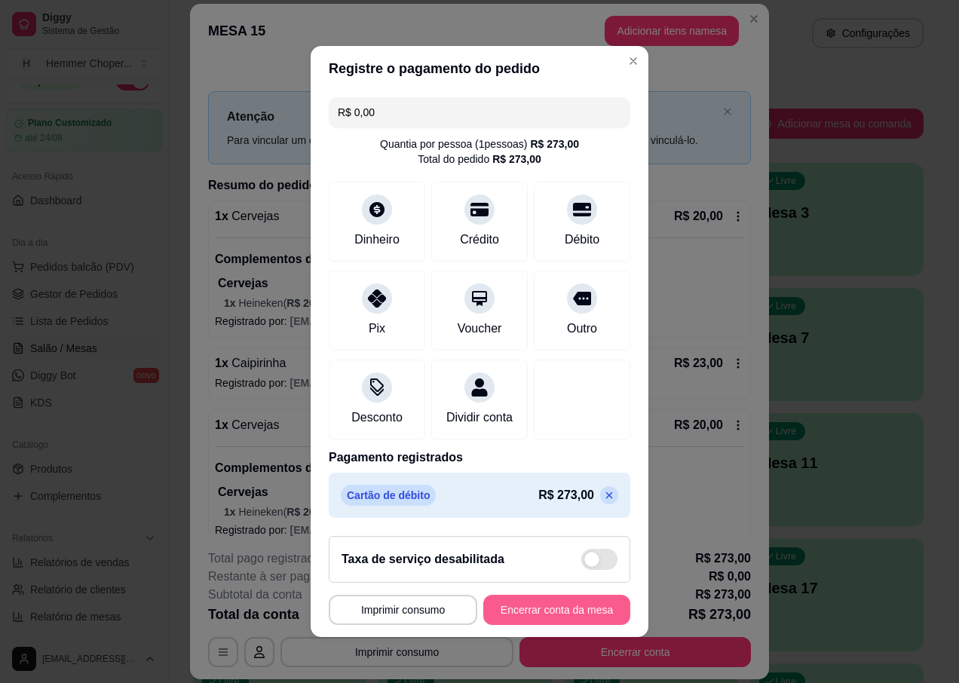
click at [501, 620] on button "Encerrar conta da mesa" at bounding box center [556, 610] width 147 height 30
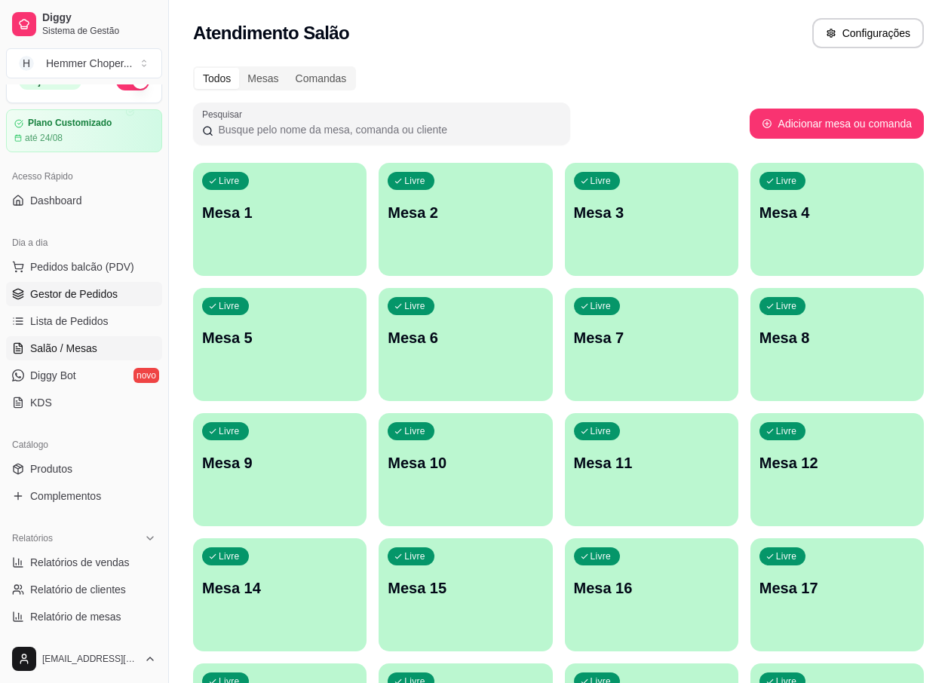
click at [62, 292] on span "Gestor de Pedidos" at bounding box center [73, 293] width 87 height 15
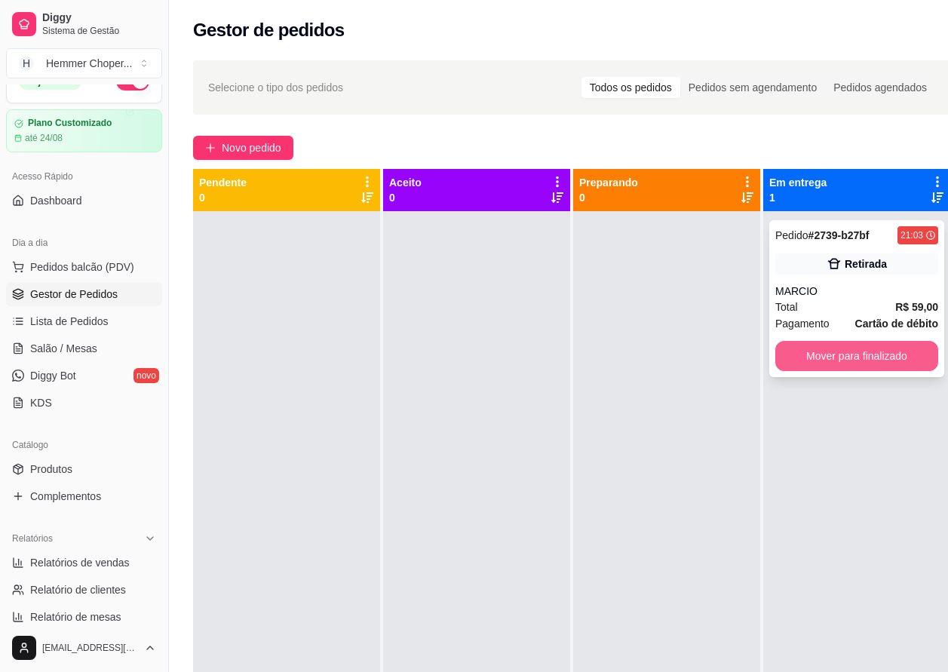
click at [844, 356] on button "Mover para finalizado" at bounding box center [856, 356] width 163 height 30
